Goal: Find specific page/section: Find specific page/section

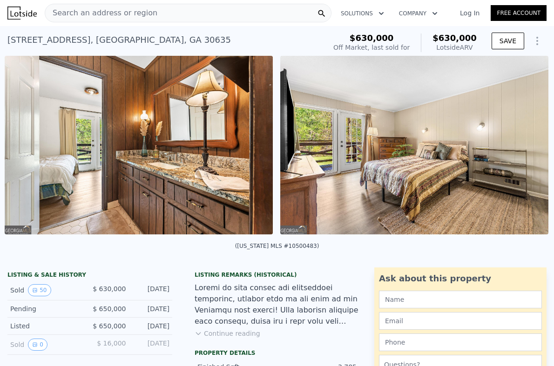
scroll to position [0, 6153]
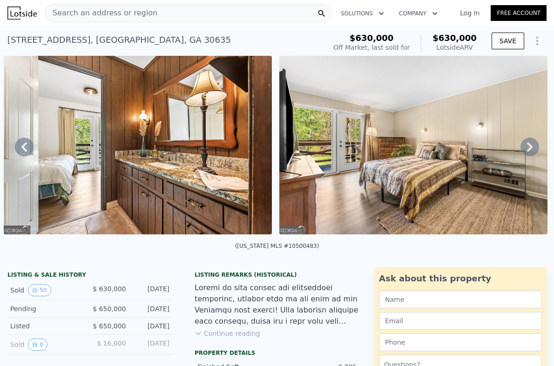
click at [533, 144] on icon at bounding box center [529, 147] width 19 height 19
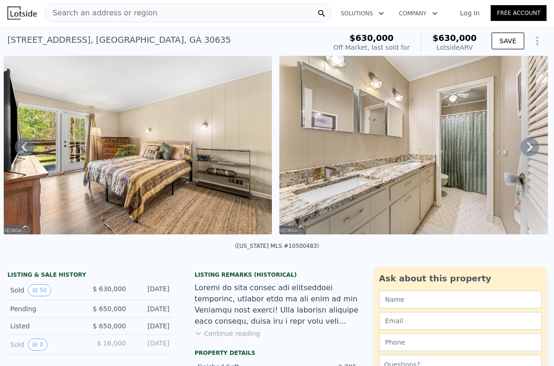
click at [533, 144] on icon at bounding box center [529, 147] width 19 height 19
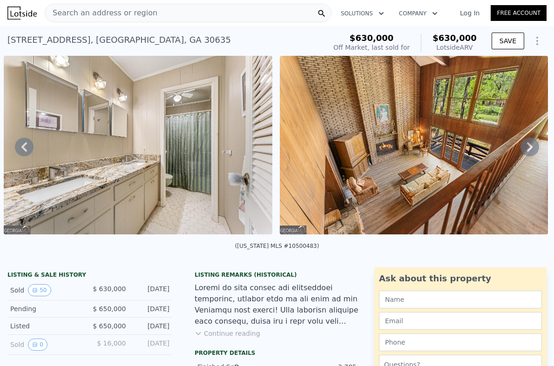
click at [533, 145] on icon at bounding box center [529, 147] width 19 height 19
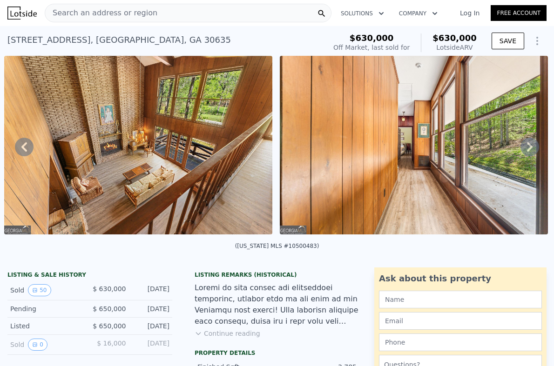
click at [533, 145] on icon at bounding box center [529, 147] width 19 height 19
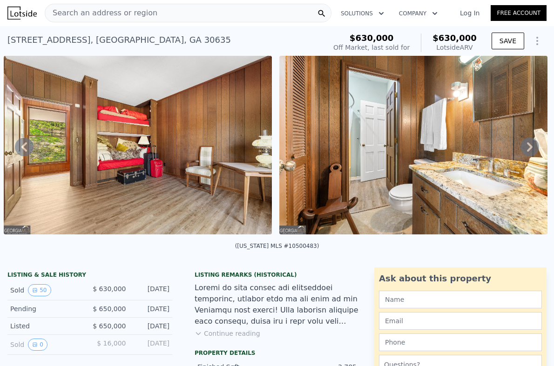
click at [533, 147] on icon at bounding box center [529, 147] width 19 height 19
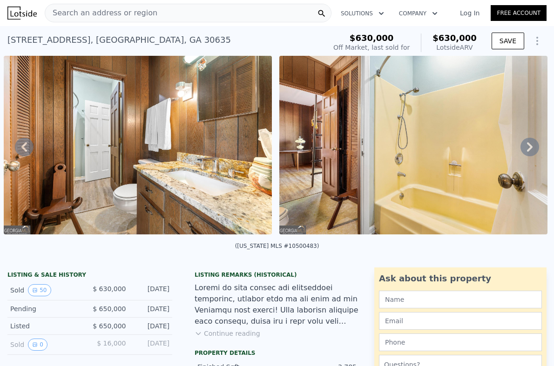
click at [533, 147] on icon at bounding box center [529, 147] width 19 height 19
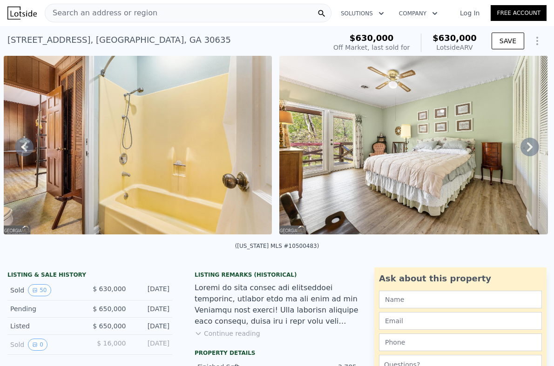
click at [533, 147] on icon at bounding box center [529, 147] width 19 height 19
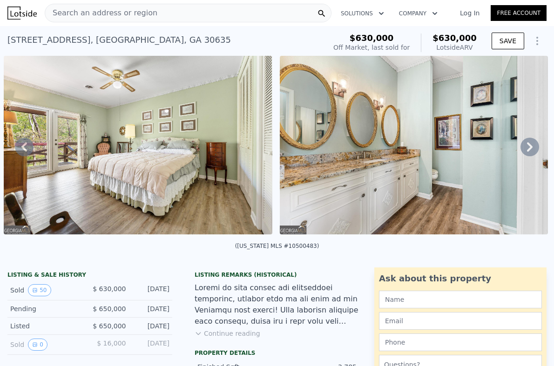
click at [533, 147] on icon at bounding box center [529, 147] width 19 height 19
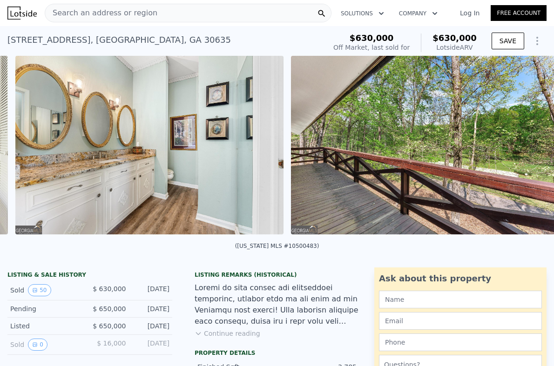
scroll to position [0, 8908]
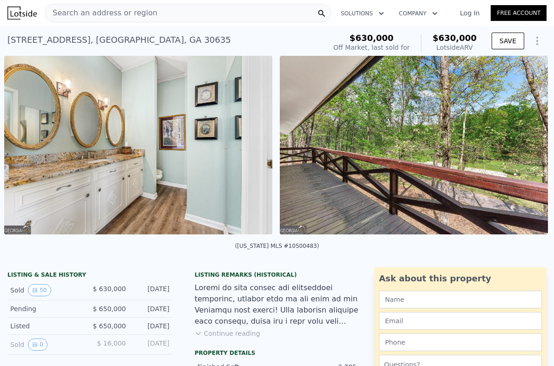
click at [533, 147] on img at bounding box center [414, 145] width 268 height 179
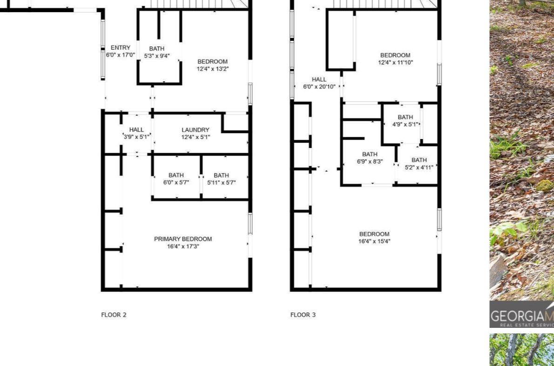
scroll to position [3344, 0]
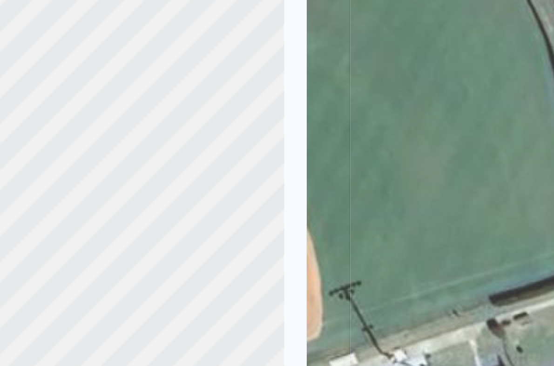
scroll to position [0, 4]
